Goal: Transaction & Acquisition: Book appointment/travel/reservation

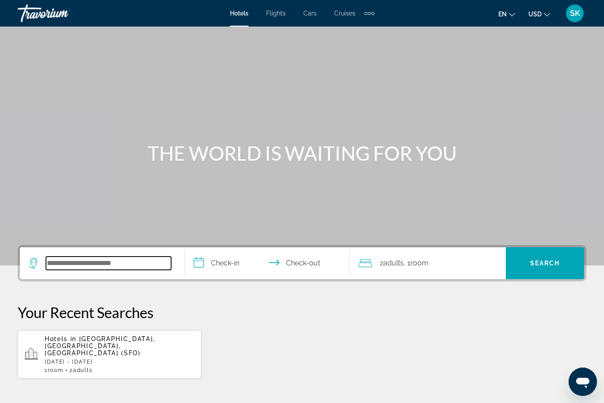
click at [63, 267] on input "Search widget" at bounding box center [108, 263] width 125 height 13
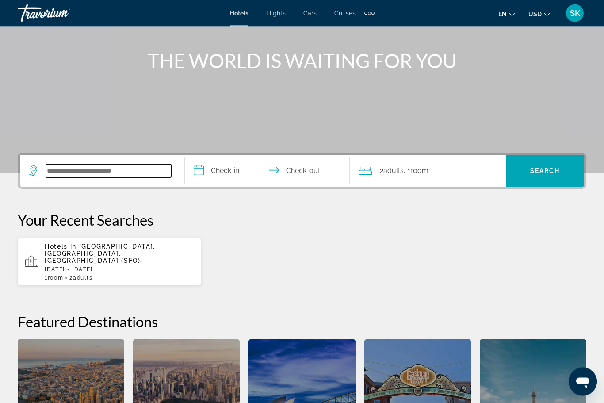
scroll to position [216, 0]
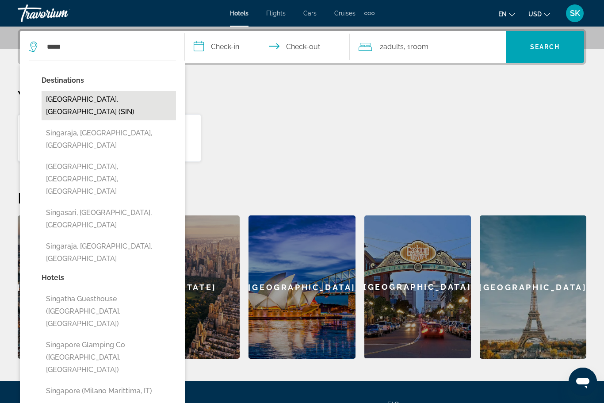
click at [66, 97] on button "[GEOGRAPHIC_DATA], [GEOGRAPHIC_DATA] (SIN)" at bounding box center [109, 105] width 135 height 29
type input "**********"
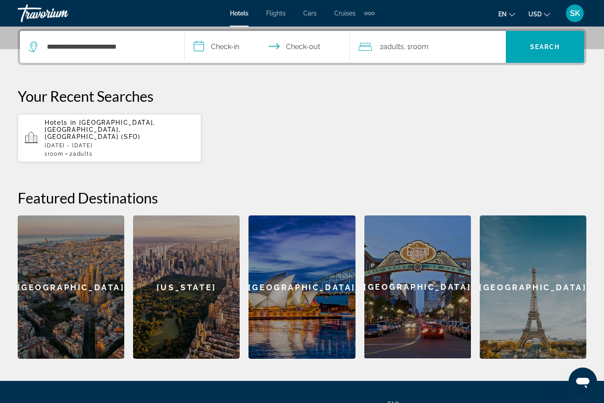
click at [208, 47] on input "**********" at bounding box center [269, 48] width 169 height 35
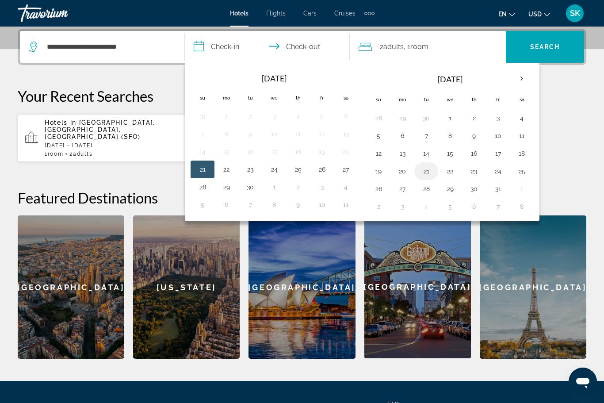
click at [425, 171] on button "21" at bounding box center [426, 171] width 14 height 12
click at [453, 169] on button "22" at bounding box center [450, 171] width 14 height 12
type input "**********"
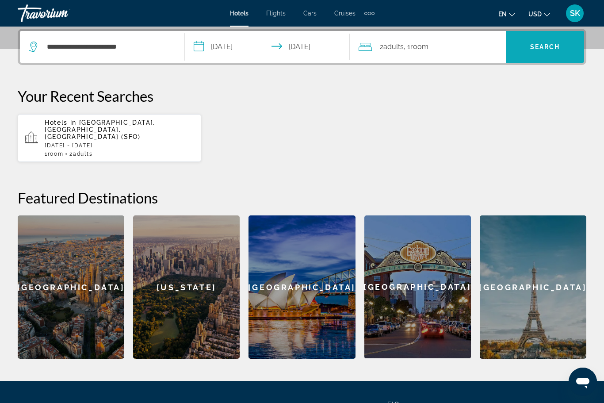
click at [541, 46] on span "Search" at bounding box center [546, 46] width 30 height 7
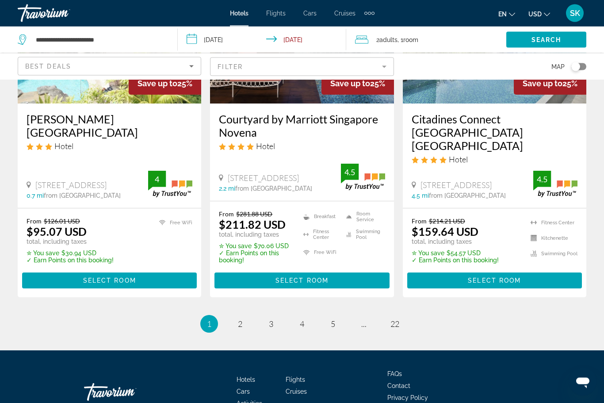
scroll to position [1178, 0]
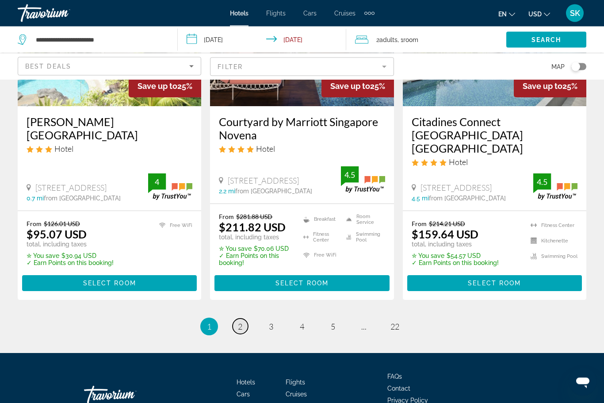
click at [246, 320] on link "page 2" at bounding box center [240, 326] width 15 height 15
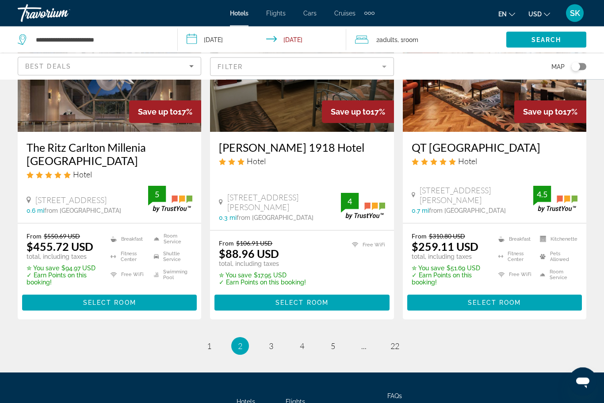
scroll to position [1173, 0]
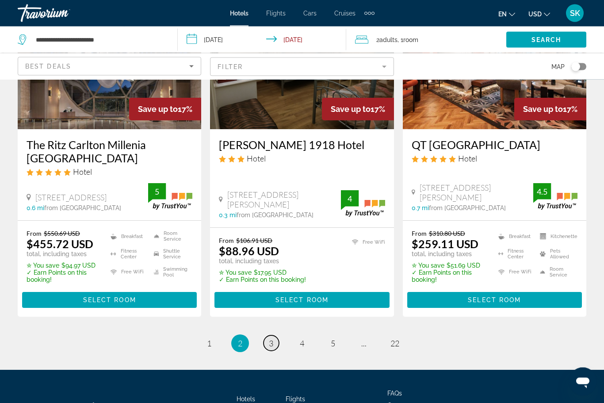
click at [273, 336] on link "page 3" at bounding box center [271, 343] width 15 height 15
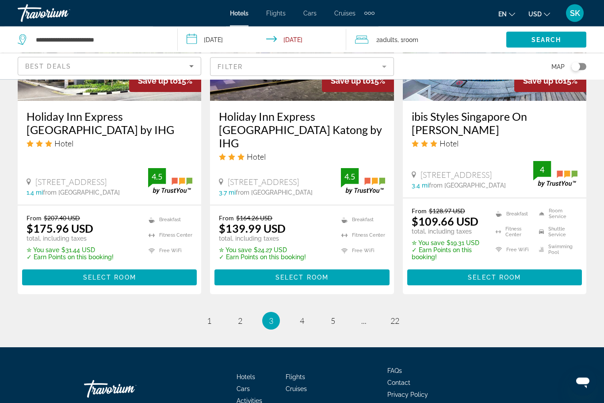
scroll to position [1202, 0]
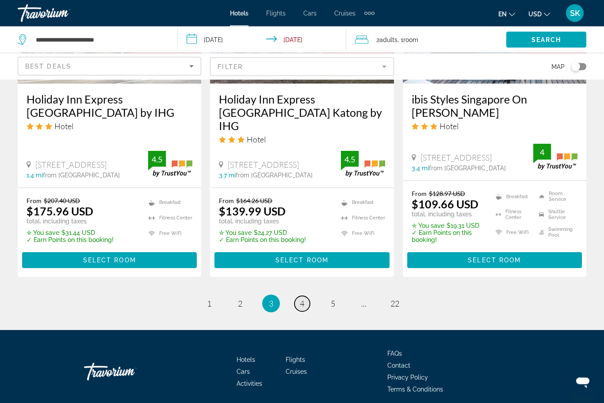
click at [306, 299] on link "page 4" at bounding box center [302, 303] width 15 height 15
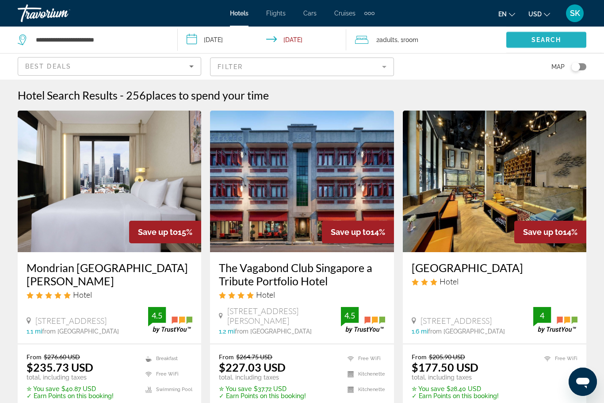
click at [526, 37] on span "Search widget" at bounding box center [547, 39] width 80 height 21
click at [531, 43] on span "Search widget" at bounding box center [547, 39] width 80 height 21
click at [522, 40] on span "Search widget" at bounding box center [547, 39] width 80 height 21
click at [531, 37] on span "Search widget" at bounding box center [547, 39] width 80 height 21
click at [243, 71] on mat-form-field "Filter" at bounding box center [302, 67] width 184 height 19
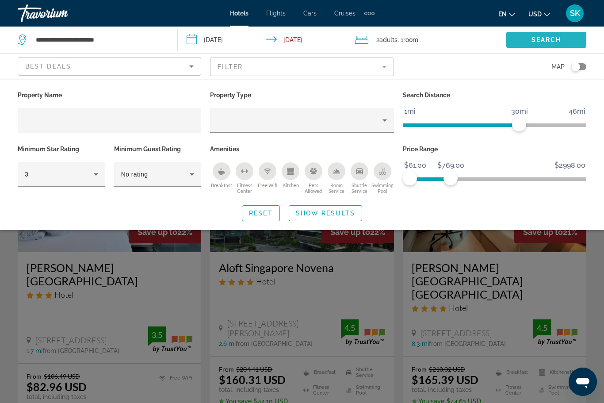
click at [535, 34] on span "Search widget" at bounding box center [547, 39] width 80 height 21
click at [310, 215] on span "Show Results" at bounding box center [325, 213] width 59 height 7
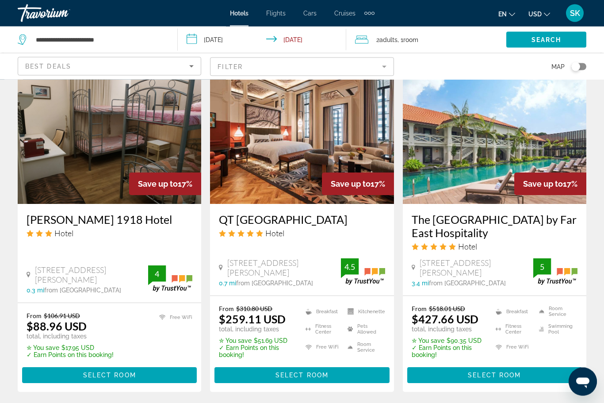
scroll to position [1182, 0]
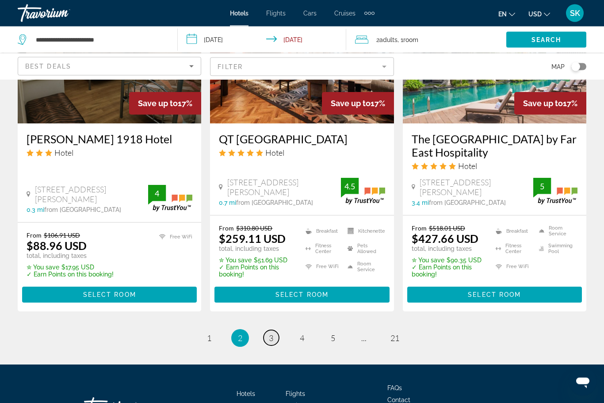
click at [275, 331] on link "page 3" at bounding box center [271, 338] width 15 height 15
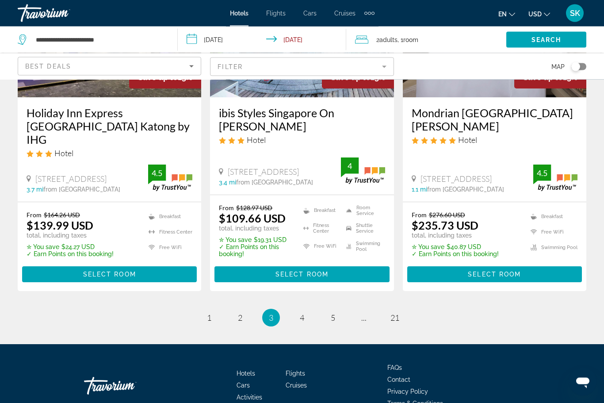
scroll to position [1188, 0]
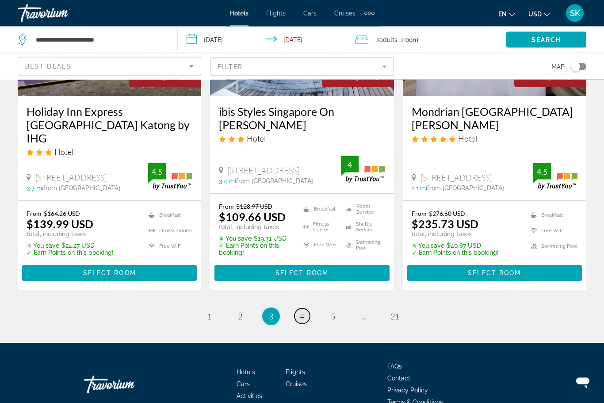
click at [303, 312] on span "4" at bounding box center [302, 317] width 4 height 10
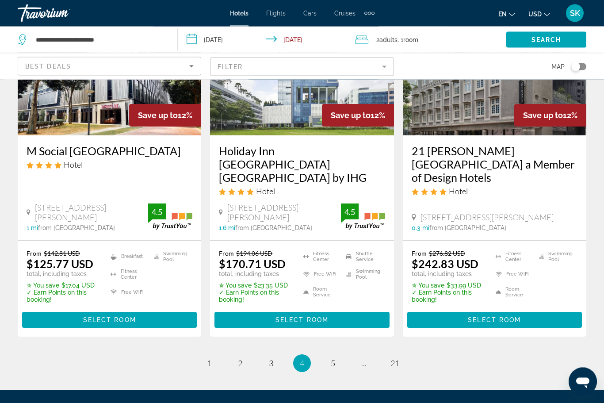
scroll to position [1202, 0]
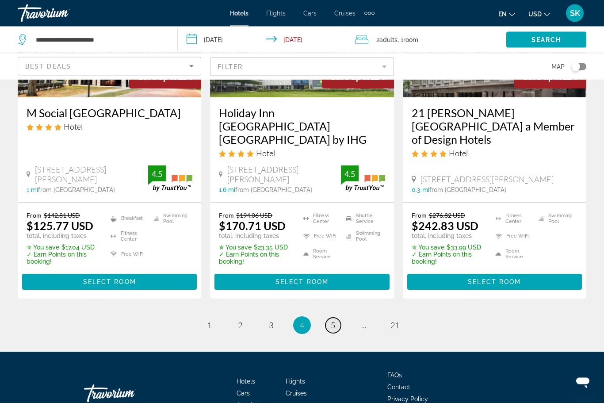
click at [333, 321] on span "5" at bounding box center [333, 326] width 4 height 10
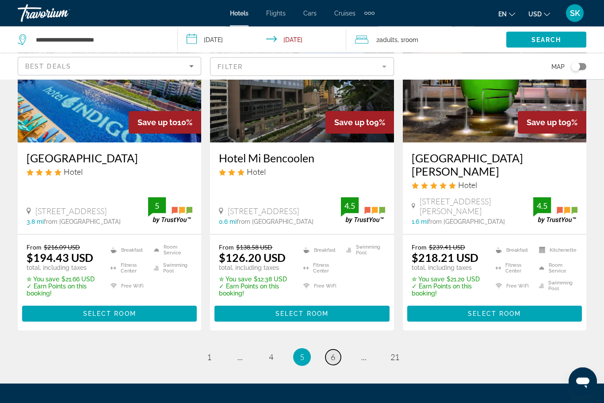
scroll to position [1169, 0]
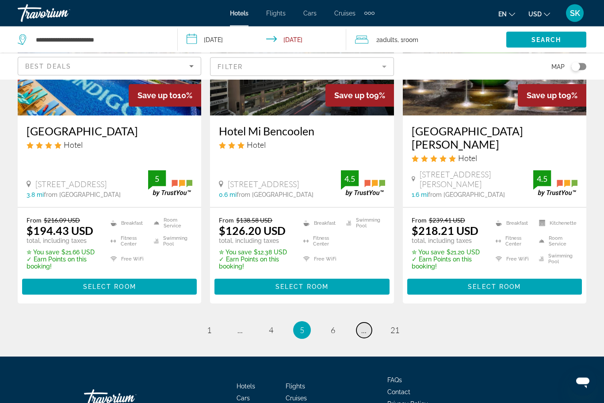
click at [359, 323] on link "page ..." at bounding box center [364, 330] width 15 height 15
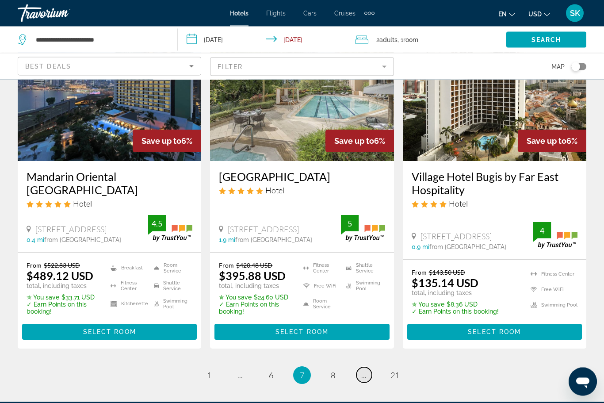
scroll to position [1189, 0]
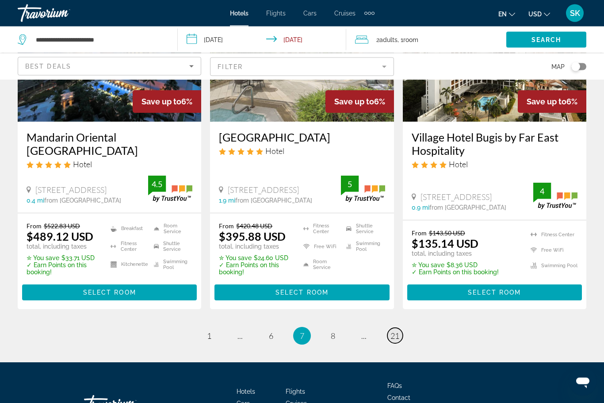
click at [398, 331] on span "21" at bounding box center [395, 336] width 9 height 10
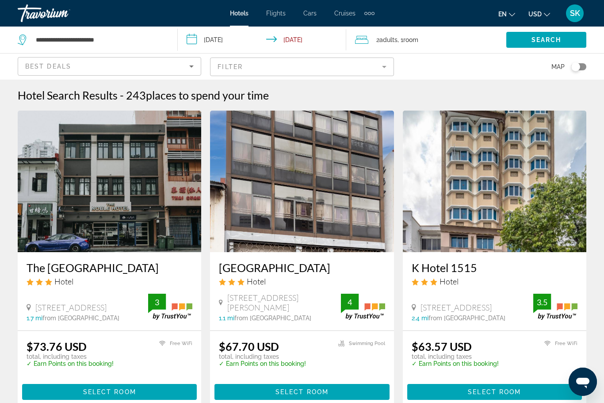
click at [235, 65] on mat-form-field "Filter" at bounding box center [302, 67] width 184 height 19
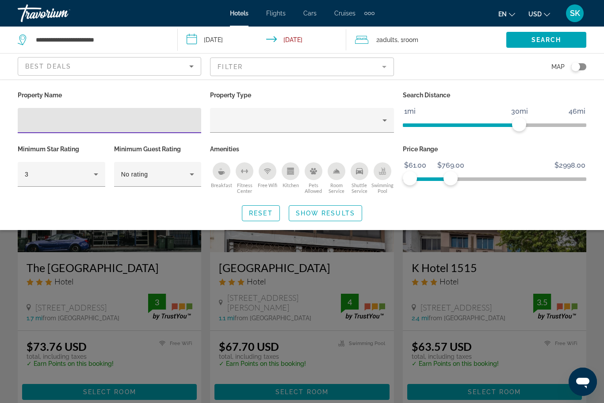
click at [235, 67] on mat-form-field "Filter" at bounding box center [302, 67] width 184 height 19
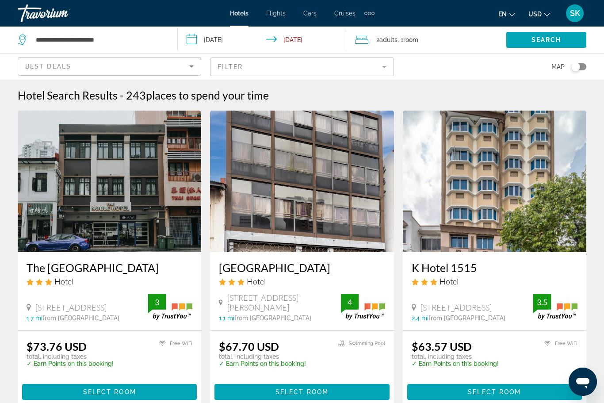
click at [105, 67] on div "Best Deals" at bounding box center [107, 66] width 164 height 11
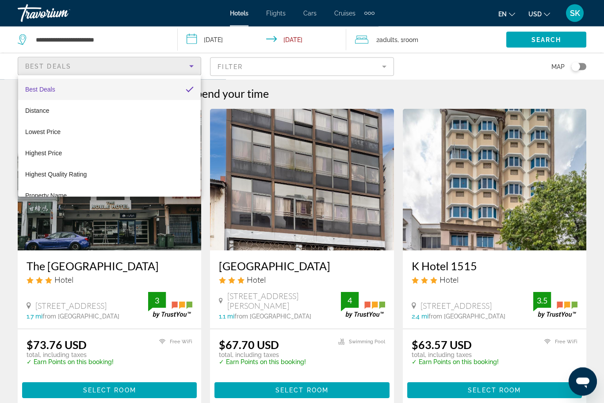
scroll to position [2, 0]
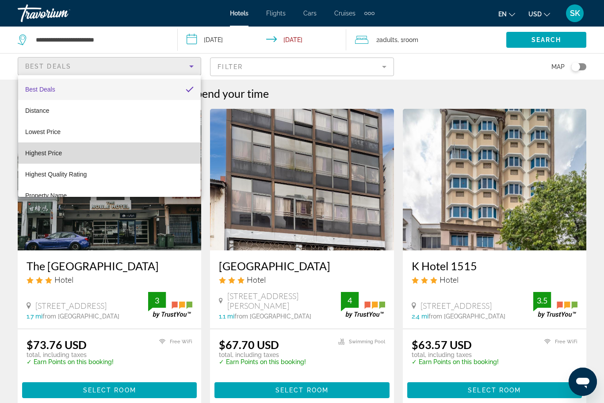
click at [43, 153] on span "Highest Price" at bounding box center [43, 153] width 37 height 7
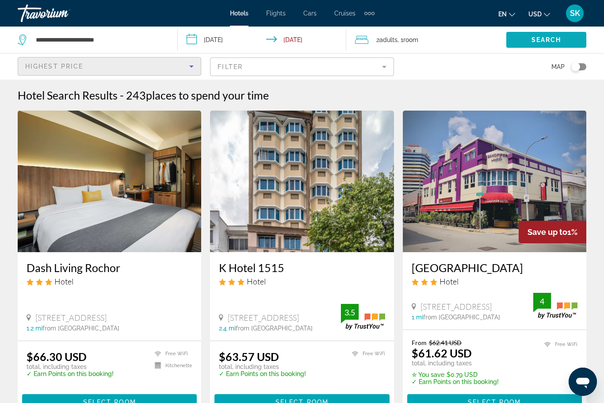
click at [541, 45] on span "Search widget" at bounding box center [547, 39] width 80 height 21
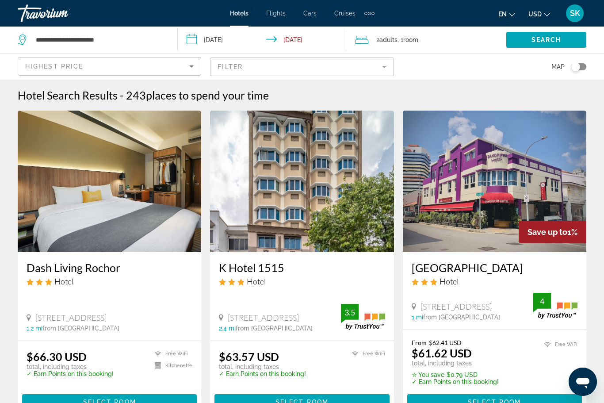
click at [68, 67] on span "Highest Price" at bounding box center [54, 66] width 58 height 7
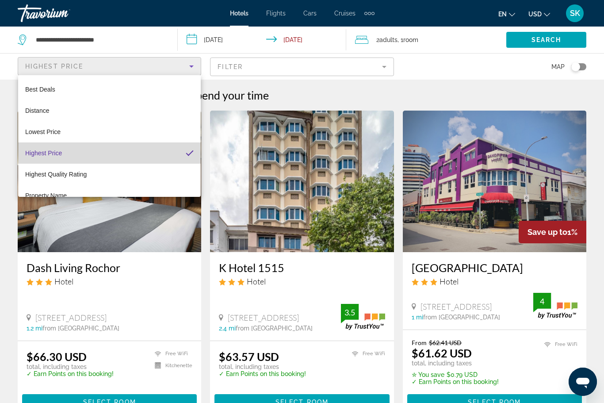
click at [74, 150] on mat-option "Highest Price" at bounding box center [109, 152] width 183 height 21
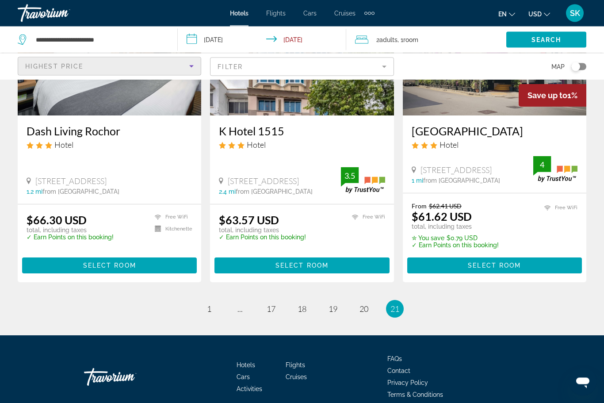
scroll to position [134, 0]
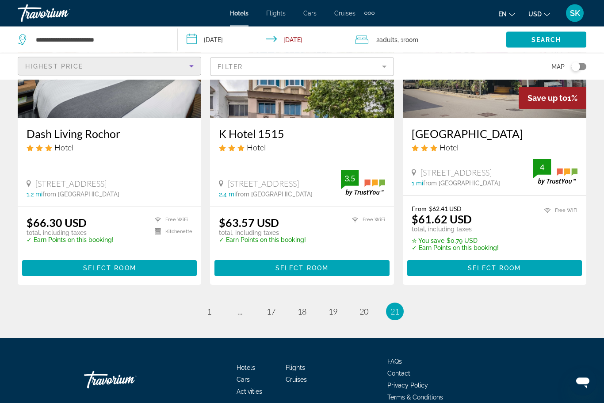
click at [278, 307] on li "page 17" at bounding box center [271, 312] width 18 height 18
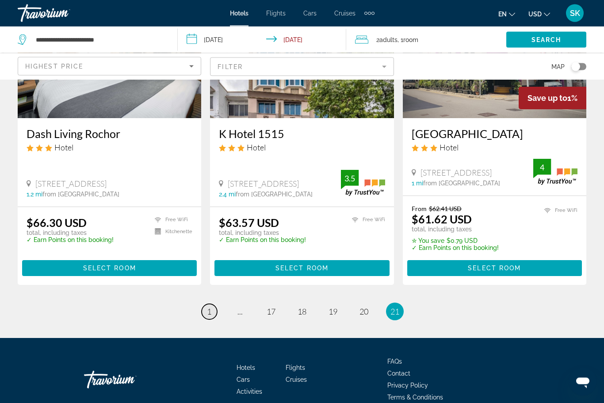
click at [208, 314] on span "1" at bounding box center [209, 312] width 4 height 10
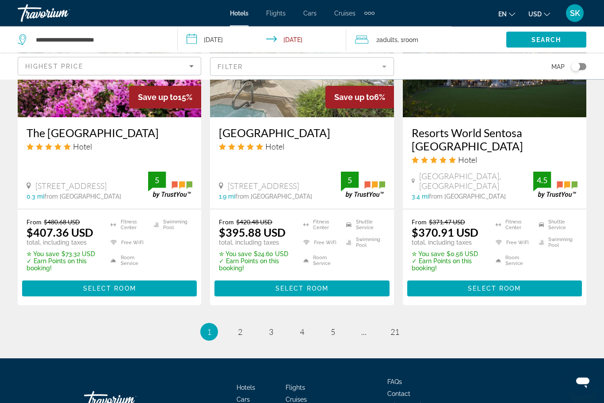
scroll to position [1202, 0]
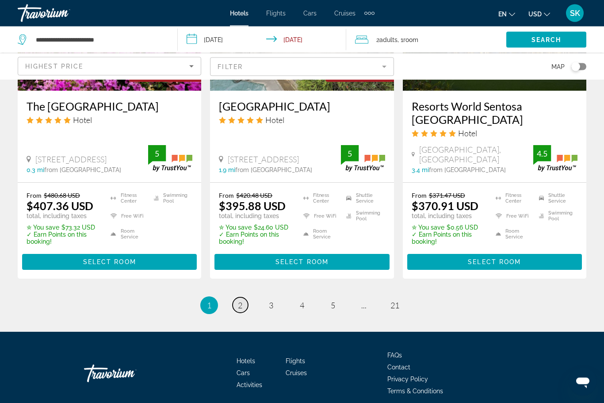
click at [246, 298] on link "page 2" at bounding box center [240, 305] width 15 height 15
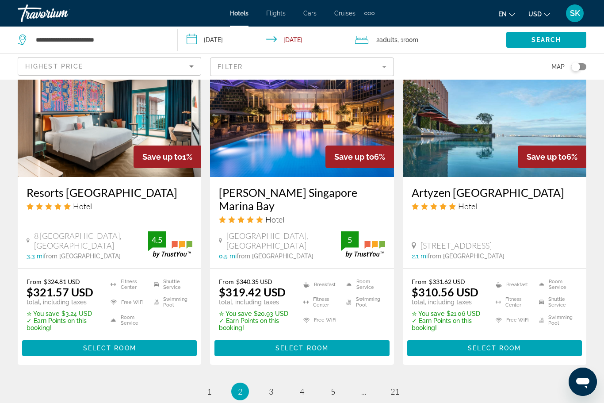
scroll to position [1182, 0]
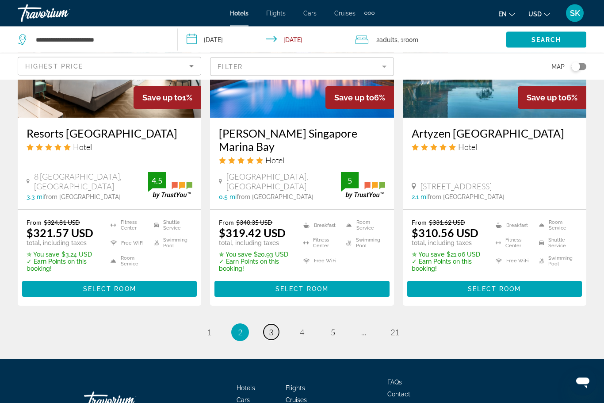
click at [273, 328] on span "3" at bounding box center [271, 333] width 4 height 10
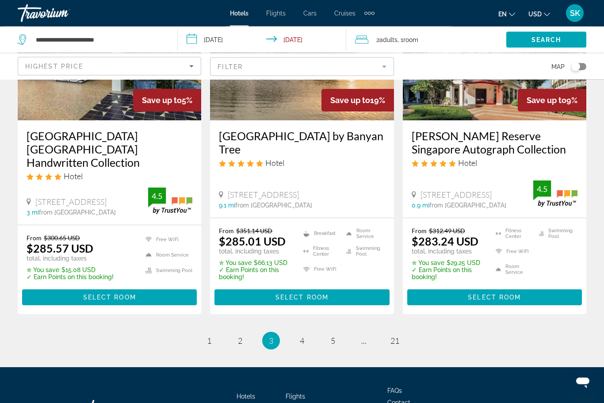
scroll to position [1184, 0]
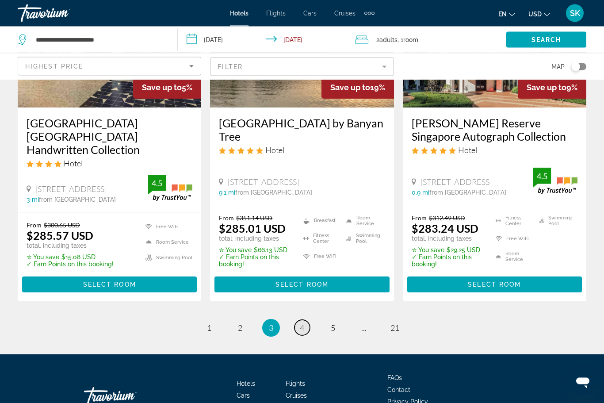
click at [301, 323] on span "4" at bounding box center [302, 328] width 4 height 10
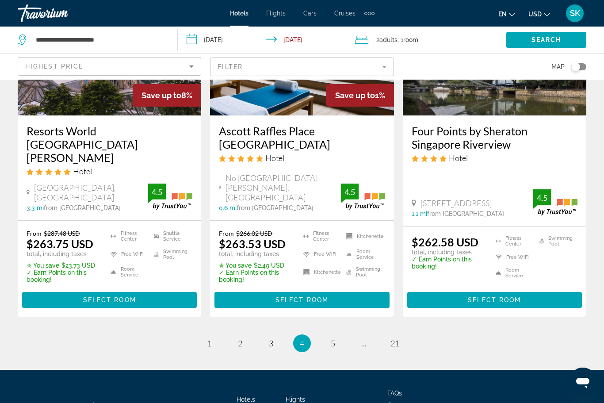
scroll to position [1184, 0]
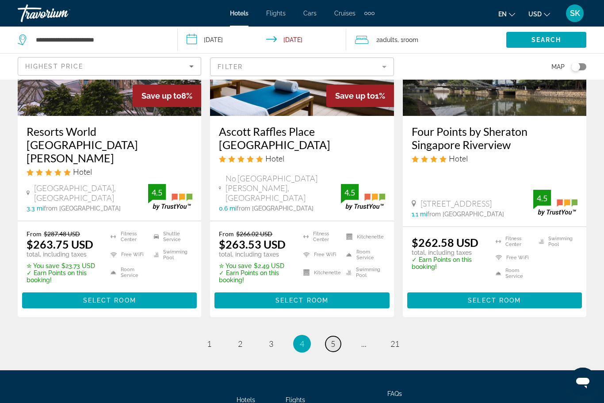
click at [332, 336] on link "page 5" at bounding box center [333, 343] width 15 height 15
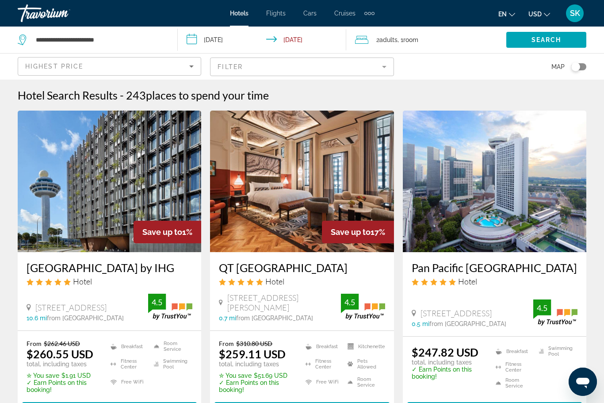
click at [235, 67] on mat-form-field "Filter" at bounding box center [302, 67] width 184 height 19
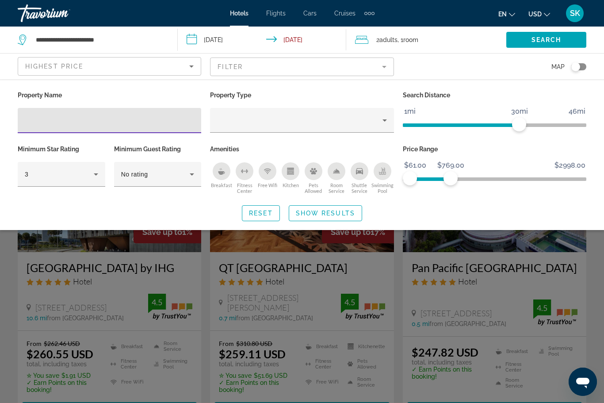
click at [48, 124] on input "Hotel Filters" at bounding box center [109, 120] width 169 height 11
click at [50, 66] on span "Highest Price" at bounding box center [54, 66] width 58 height 7
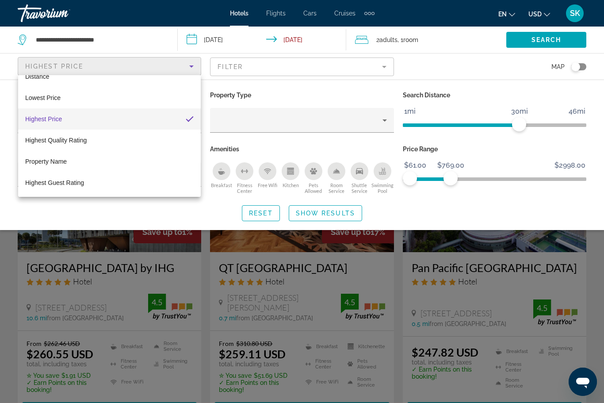
scroll to position [34, 0]
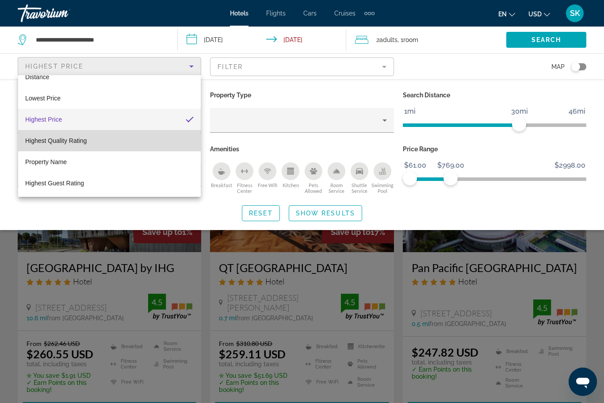
click at [38, 142] on span "Highest Quality Rating" at bounding box center [56, 140] width 62 height 7
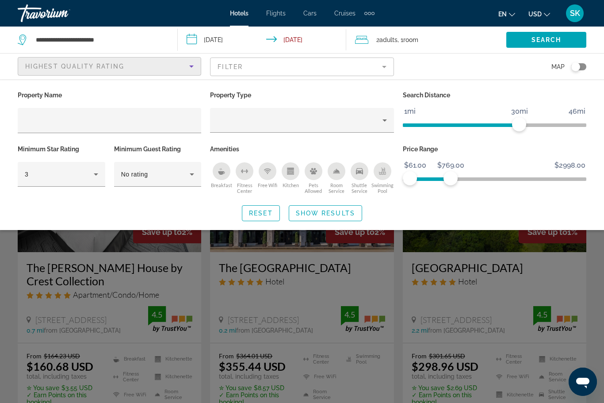
click at [55, 71] on div "Highest Quality Rating" at bounding box center [107, 66] width 164 height 11
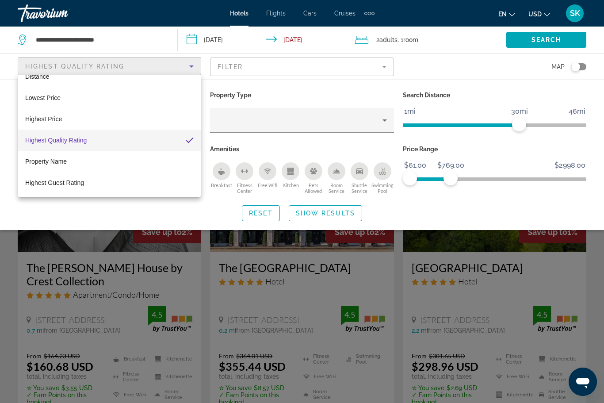
scroll to position [34, 0]
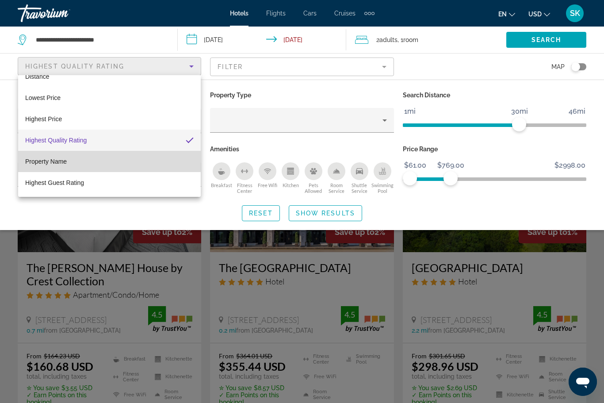
click at [38, 160] on span "Property Name" at bounding box center [46, 161] width 42 height 7
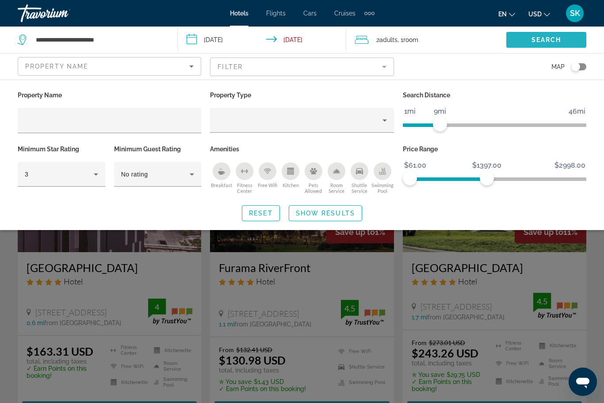
click at [531, 35] on span "Search widget" at bounding box center [547, 39] width 80 height 21
click at [302, 68] on mat-form-field "Filter" at bounding box center [302, 67] width 184 height 19
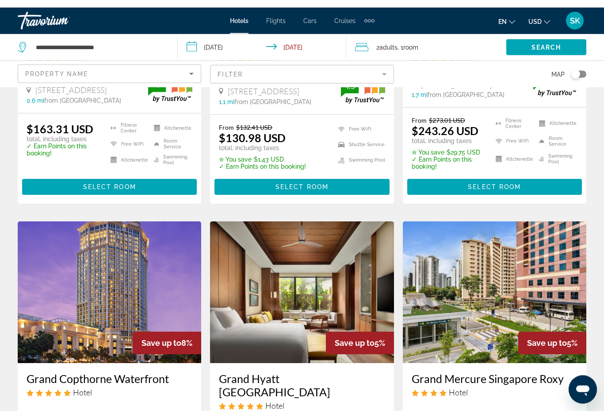
scroll to position [230, 0]
